Goal: Task Accomplishment & Management: Use online tool/utility

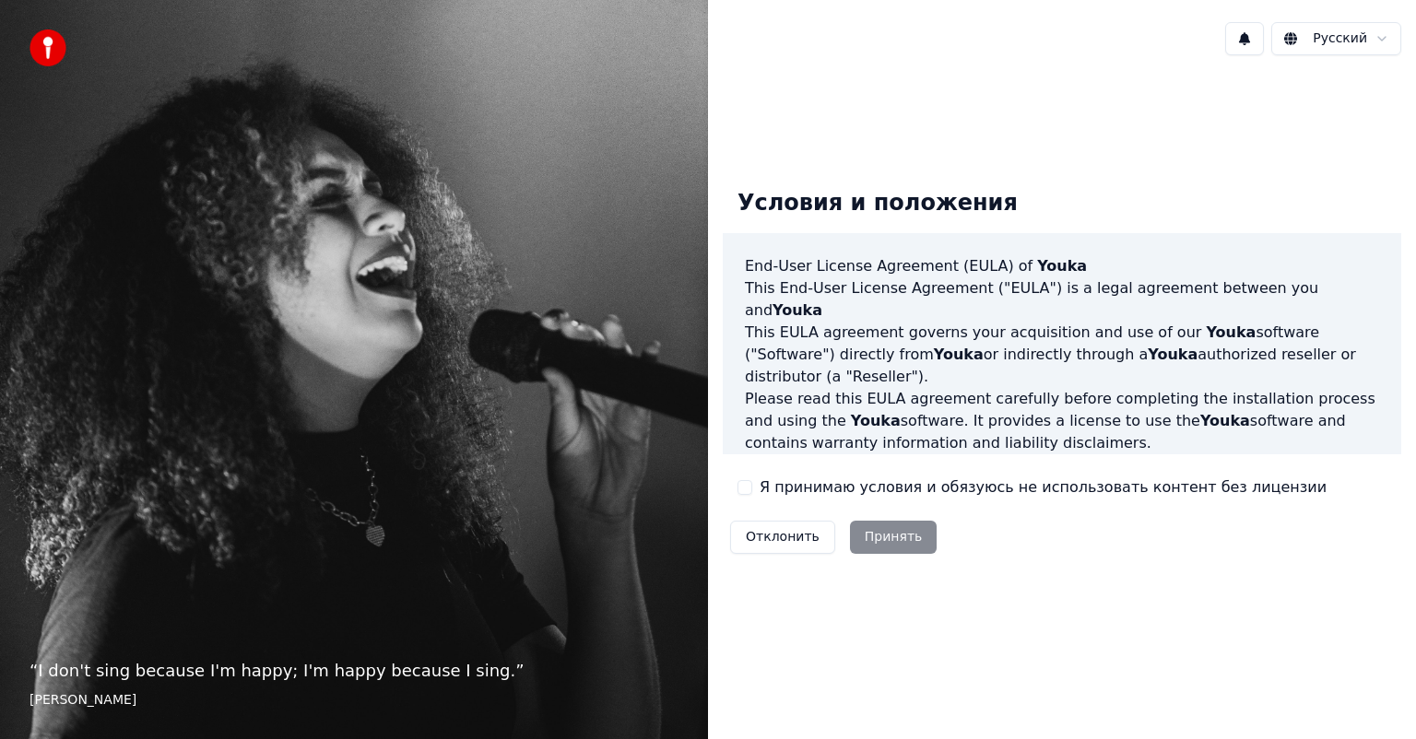
click at [744, 481] on button "Я принимаю условия и обязуюсь не использовать контент без лицензии" at bounding box center [745, 487] width 15 height 15
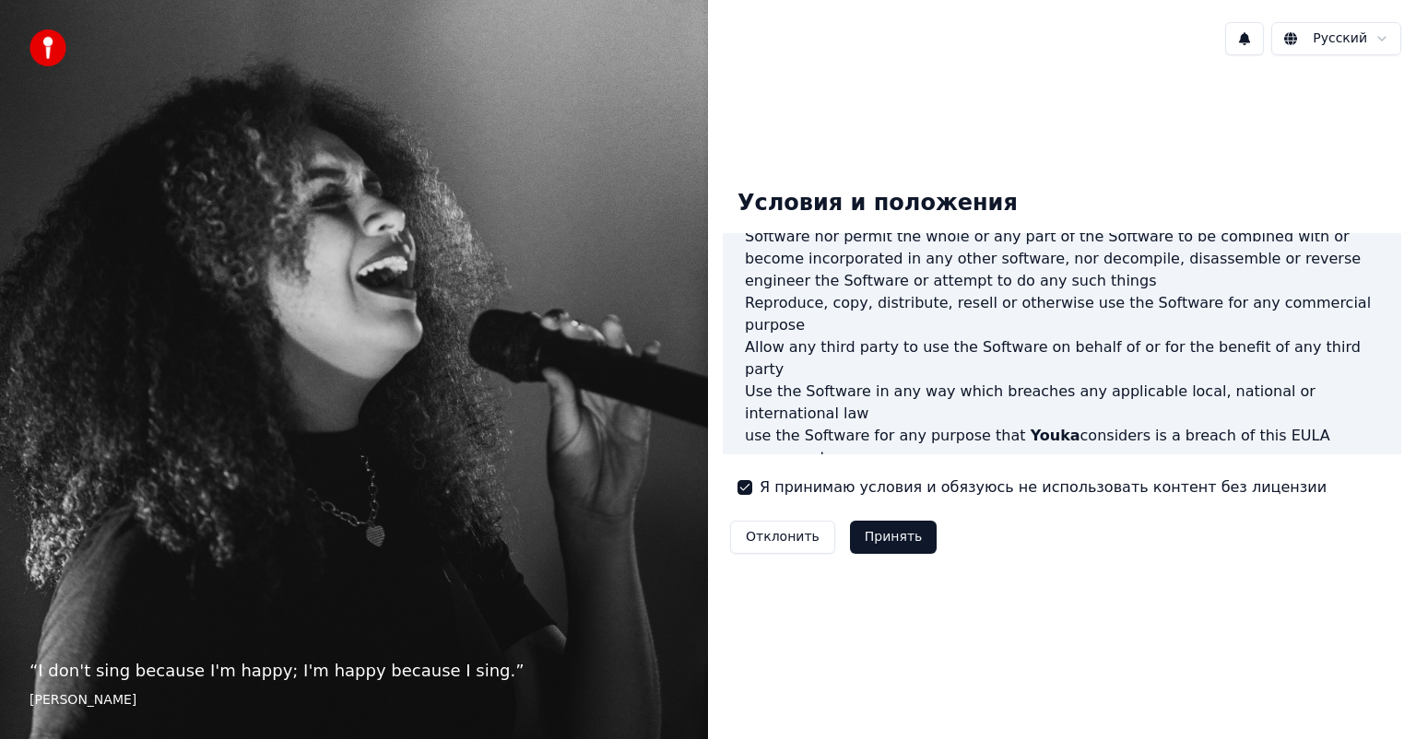
scroll to position [995, 0]
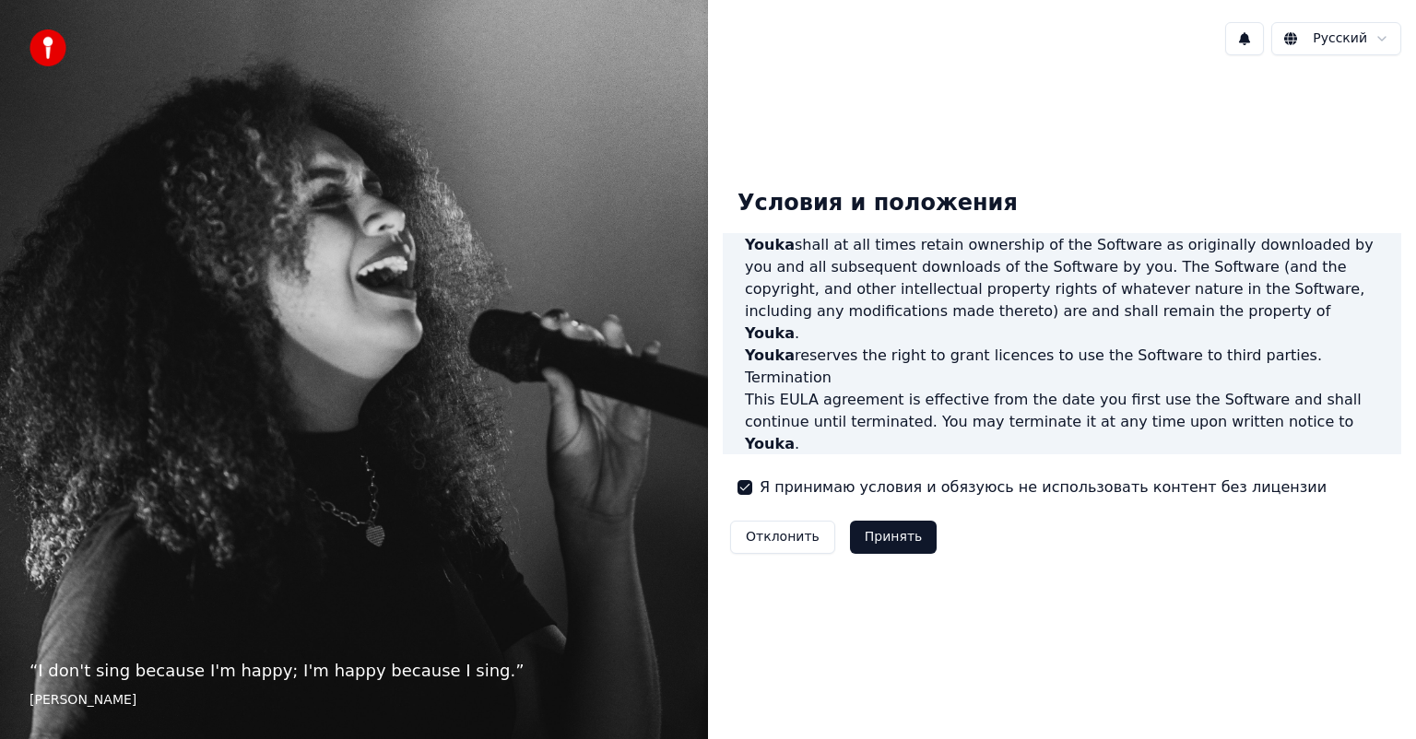
click at [886, 536] on button "Принять" at bounding box center [894, 537] width 88 height 33
click at [886, 536] on div "Условия и положения End-User License Agreement ([PERSON_NAME]) of Youka This En…" at bounding box center [1062, 368] width 708 height 596
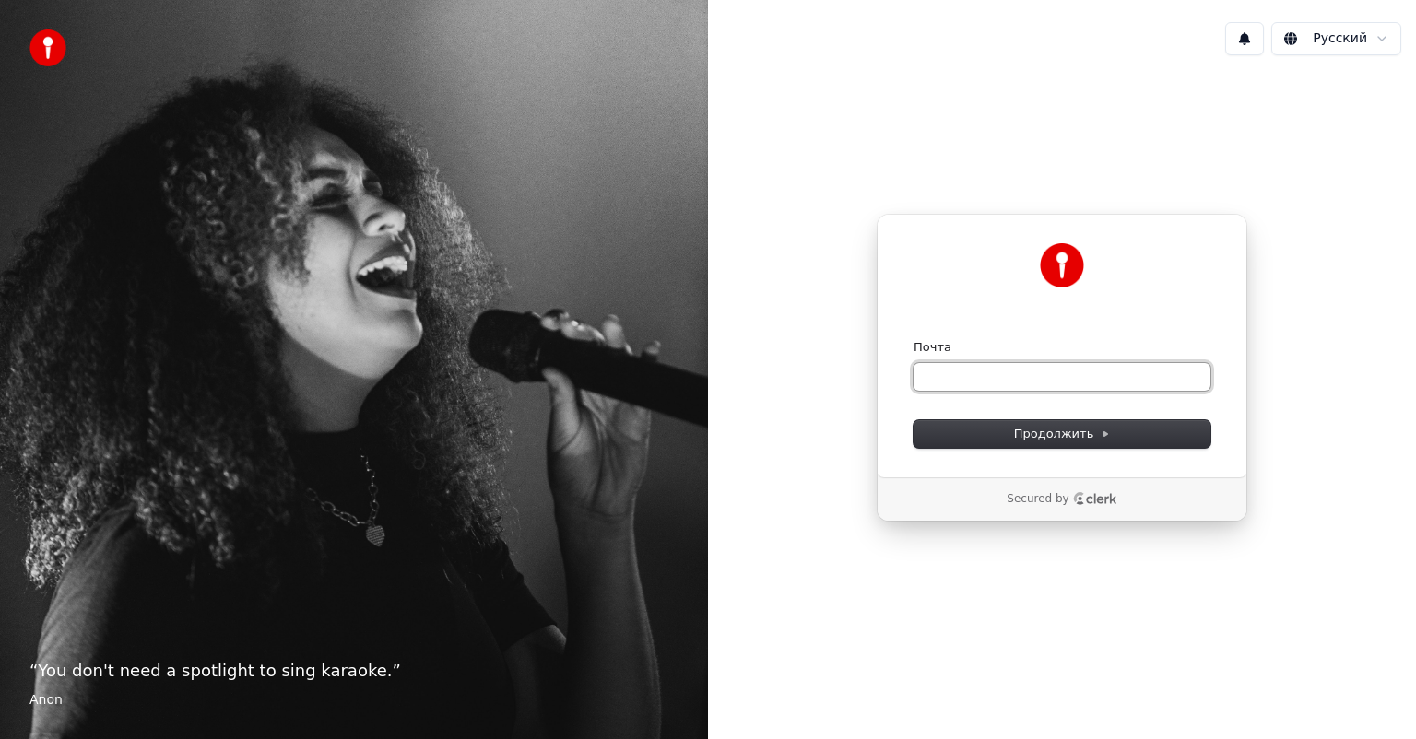
click at [1040, 375] on input "Почта" at bounding box center [1062, 377] width 297 height 28
click at [1040, 376] on input "Почта" at bounding box center [1062, 377] width 297 height 28
click at [914, 339] on button "submit" at bounding box center [914, 339] width 0 height 0
type input "**********"
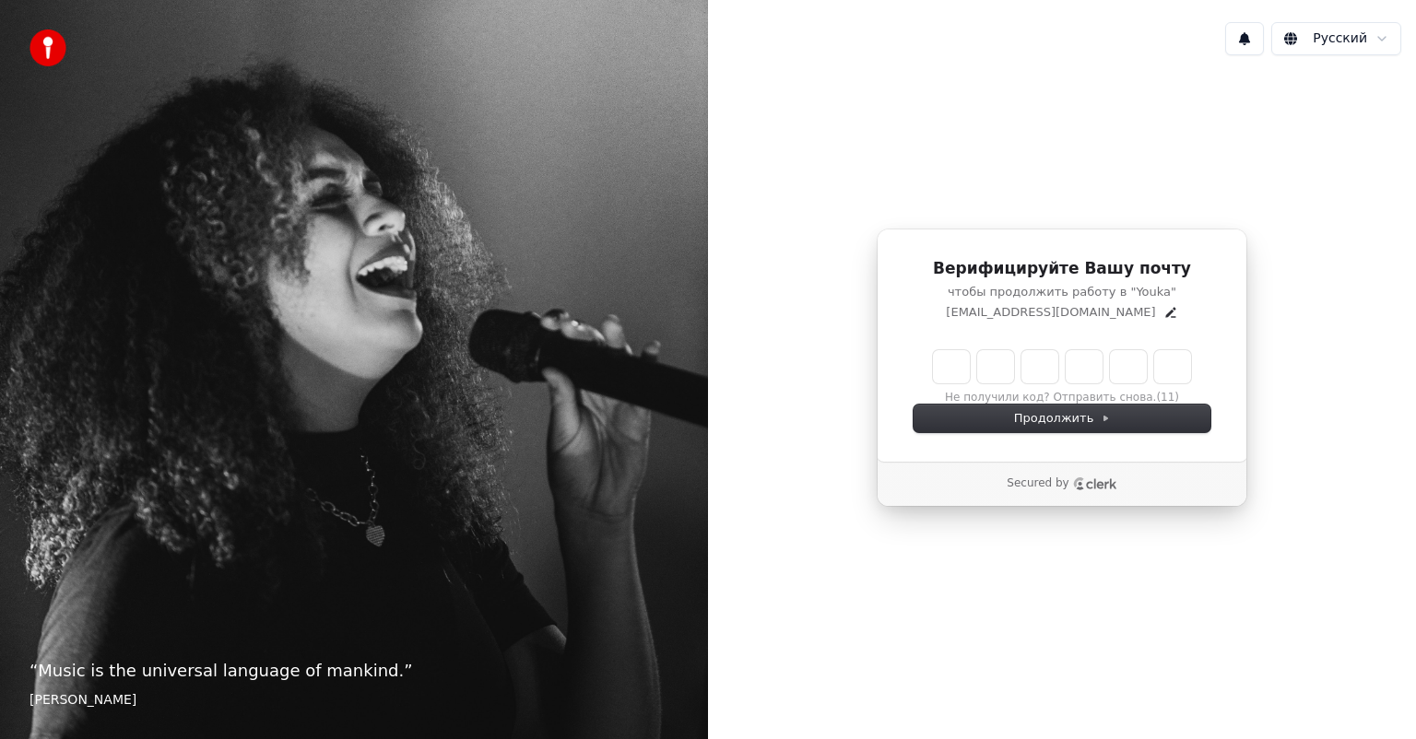
click at [955, 366] on input "Enter verification code" at bounding box center [1062, 366] width 258 height 33
type input "******"
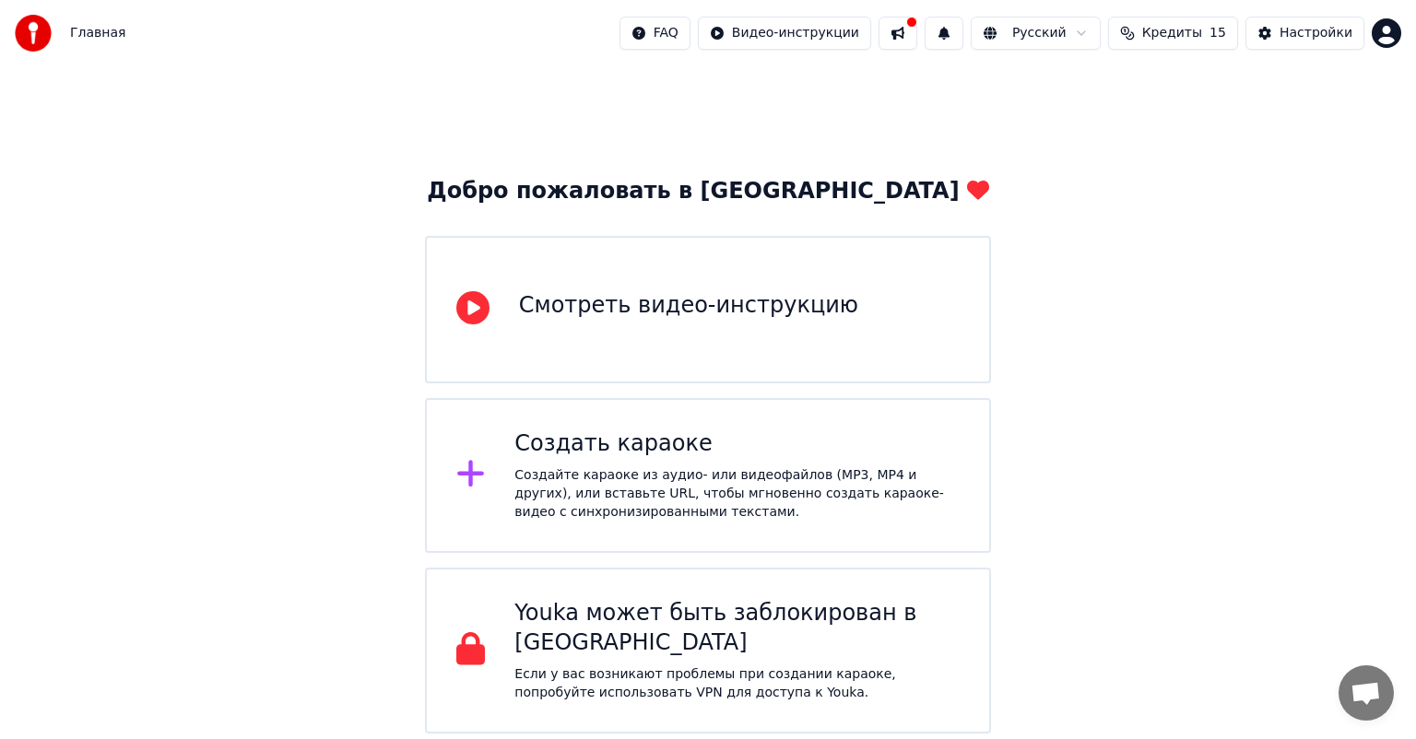
click at [588, 477] on div "Создайте караоке из аудио- или видеофайлов (MP3, MP4 и других), или вставьте UR…" at bounding box center [736, 494] width 445 height 55
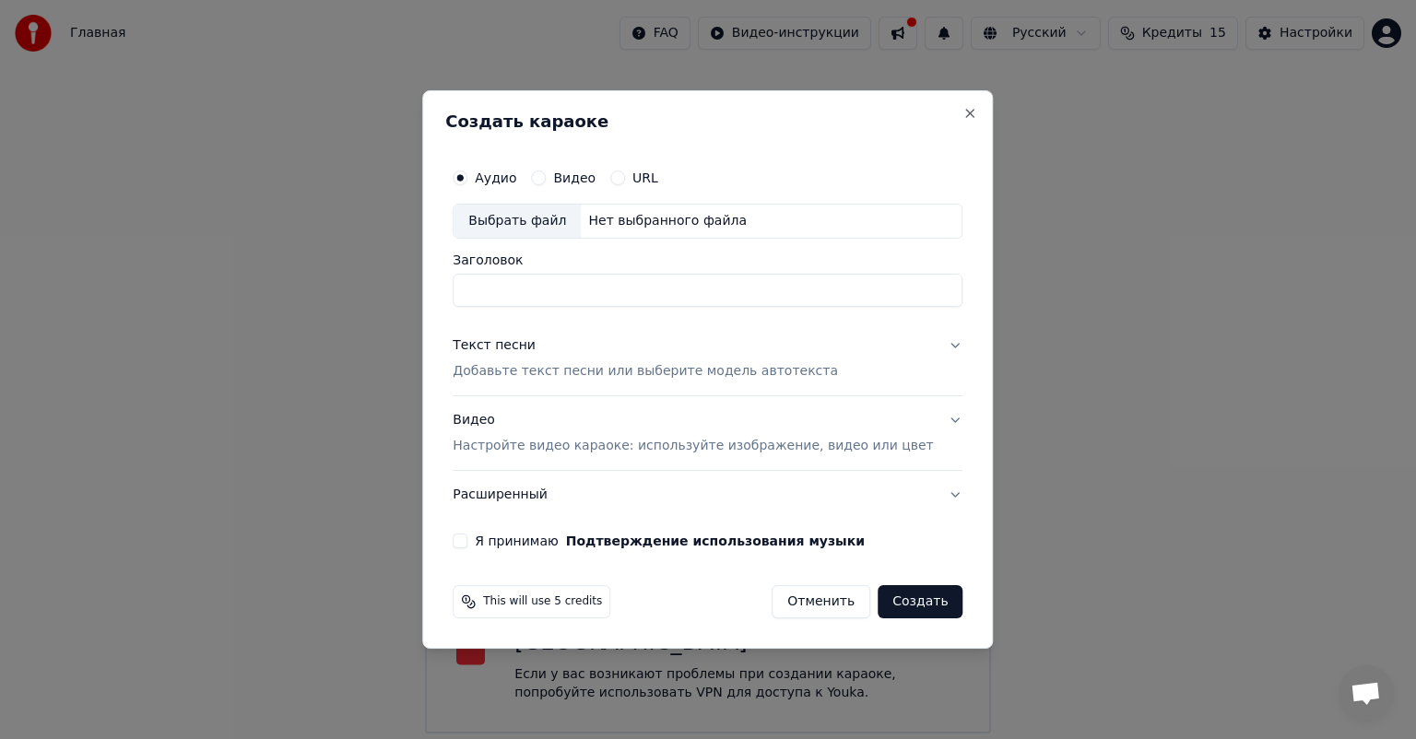
click at [546, 179] on button "Видео" at bounding box center [538, 178] width 15 height 15
click at [778, 603] on button "Отменить" at bounding box center [821, 601] width 99 height 33
